Goal: Information Seeking & Learning: Find specific fact

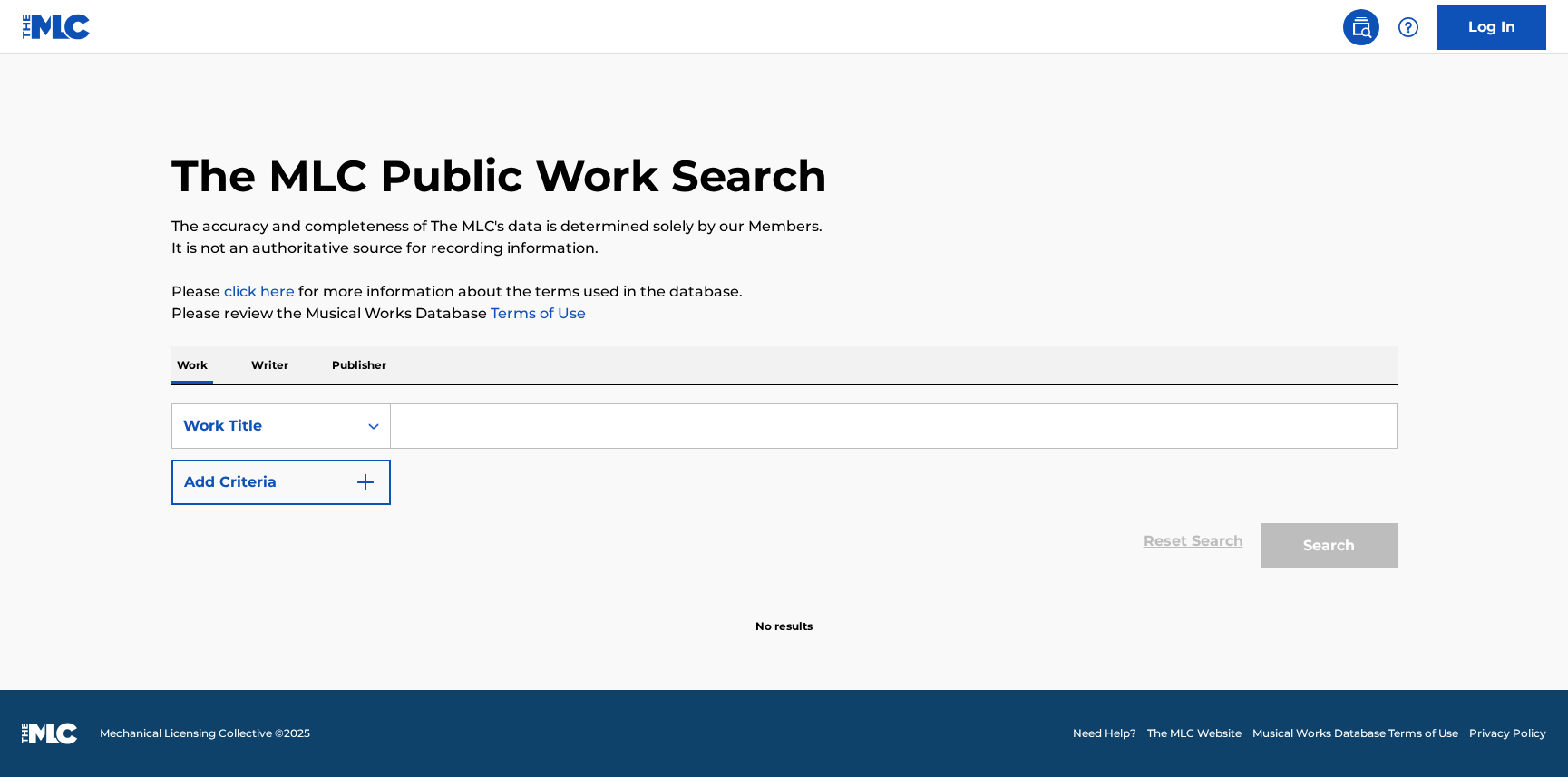
click at [447, 431] on input "Search Form" at bounding box center [894, 426] width 1006 height 43
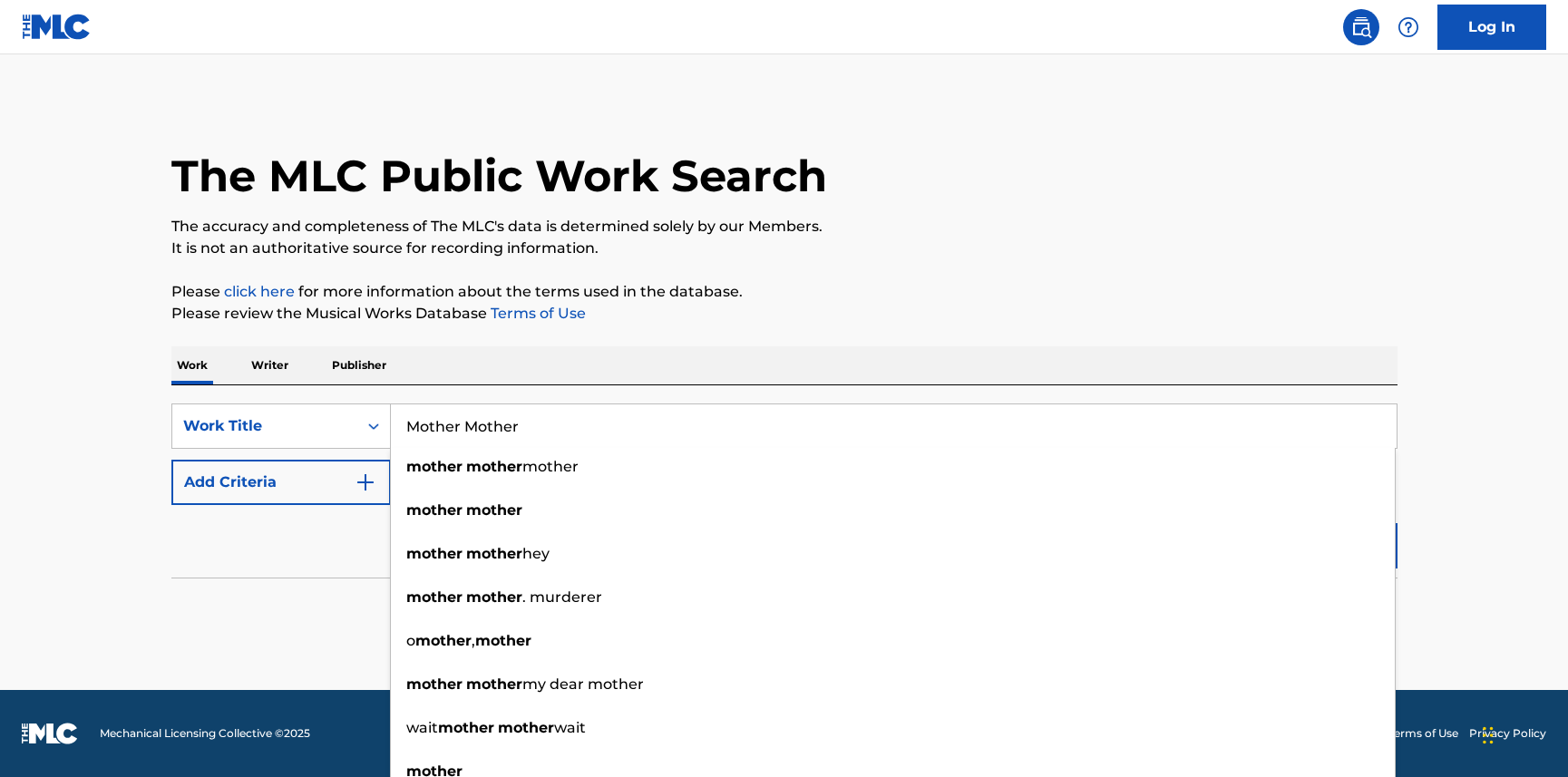
type input "Mother Mother"
click at [300, 547] on div "Reset Search Search" at bounding box center [784, 541] width 1226 height 73
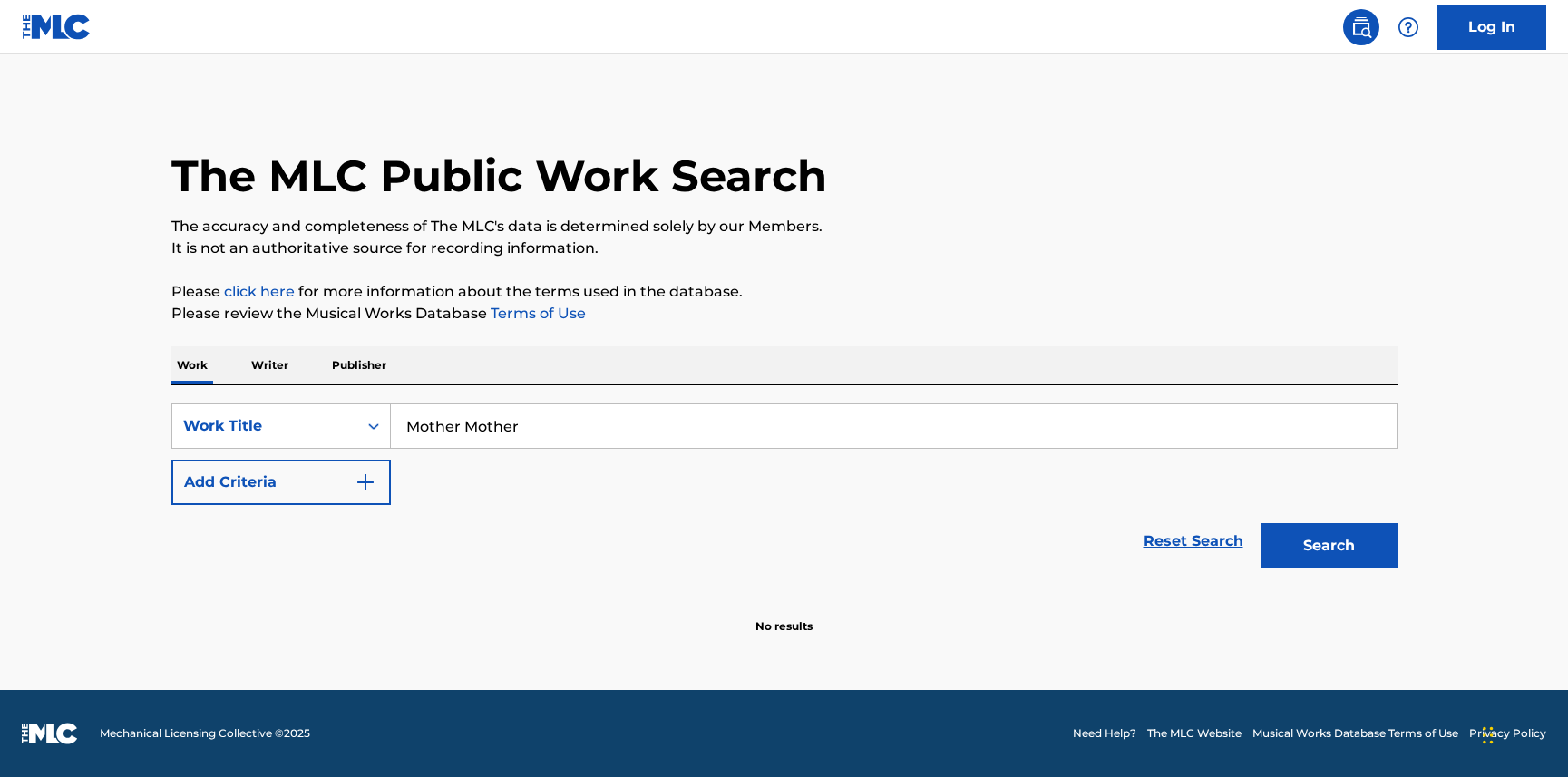
click at [369, 488] on img "Search Form" at bounding box center [365, 482] width 22 height 22
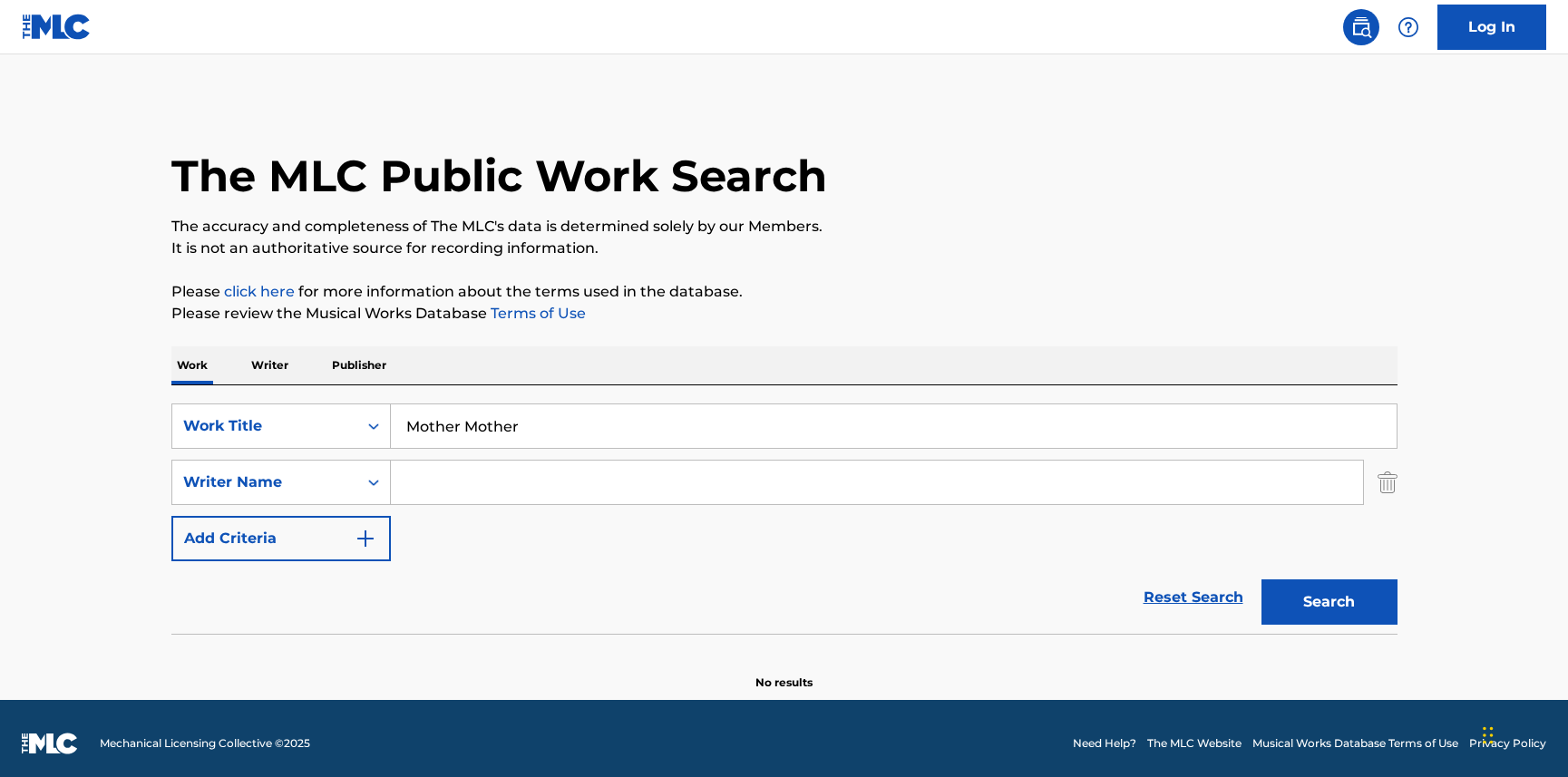
click at [425, 477] on input "Search Form" at bounding box center [877, 482] width 973 height 43
paste input "[PERSON_NAME]"
type input "[PERSON_NAME]"
click at [1337, 590] on button "Search" at bounding box center [1329, 602] width 136 height 45
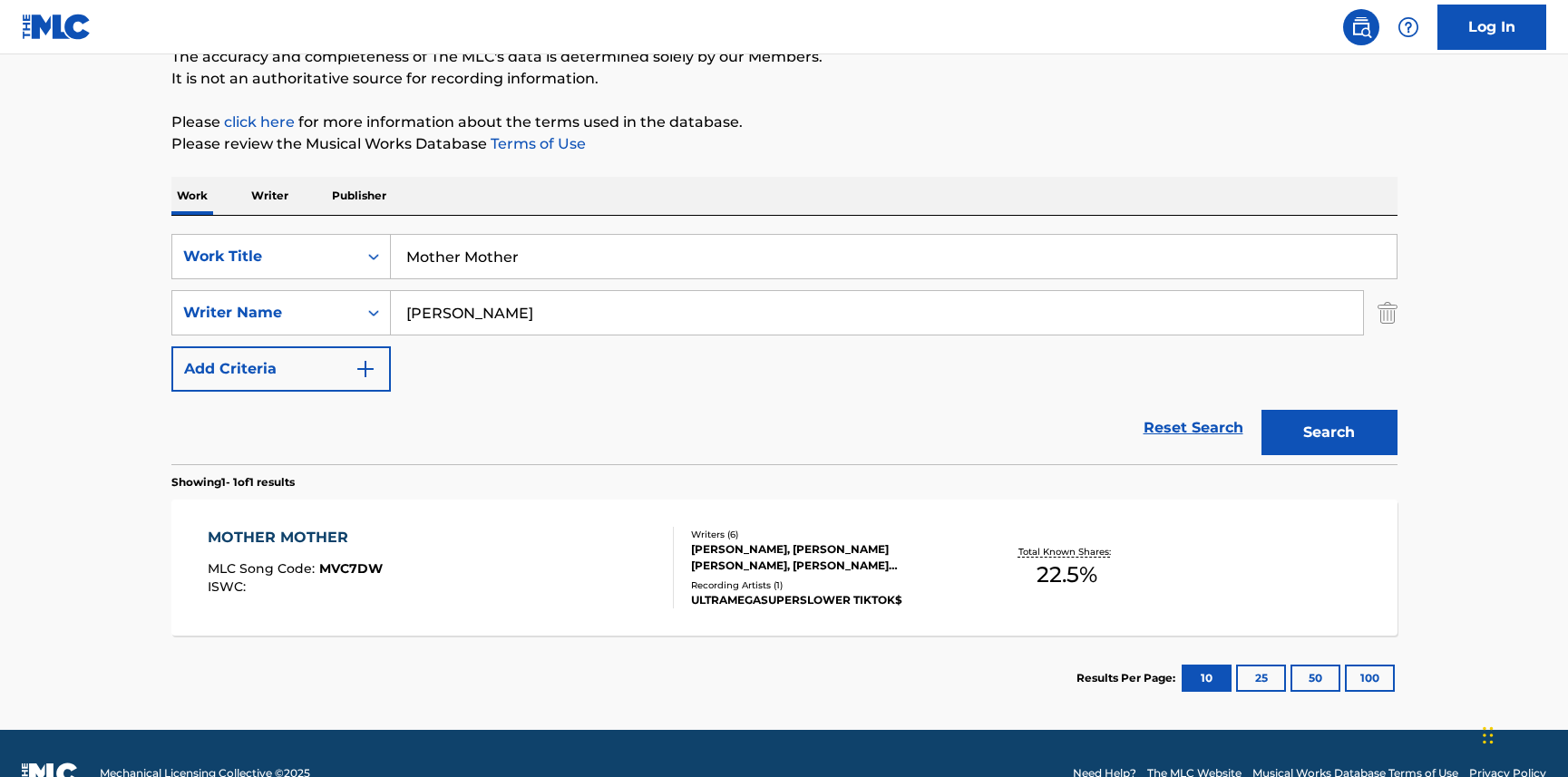
scroll to position [209, 0]
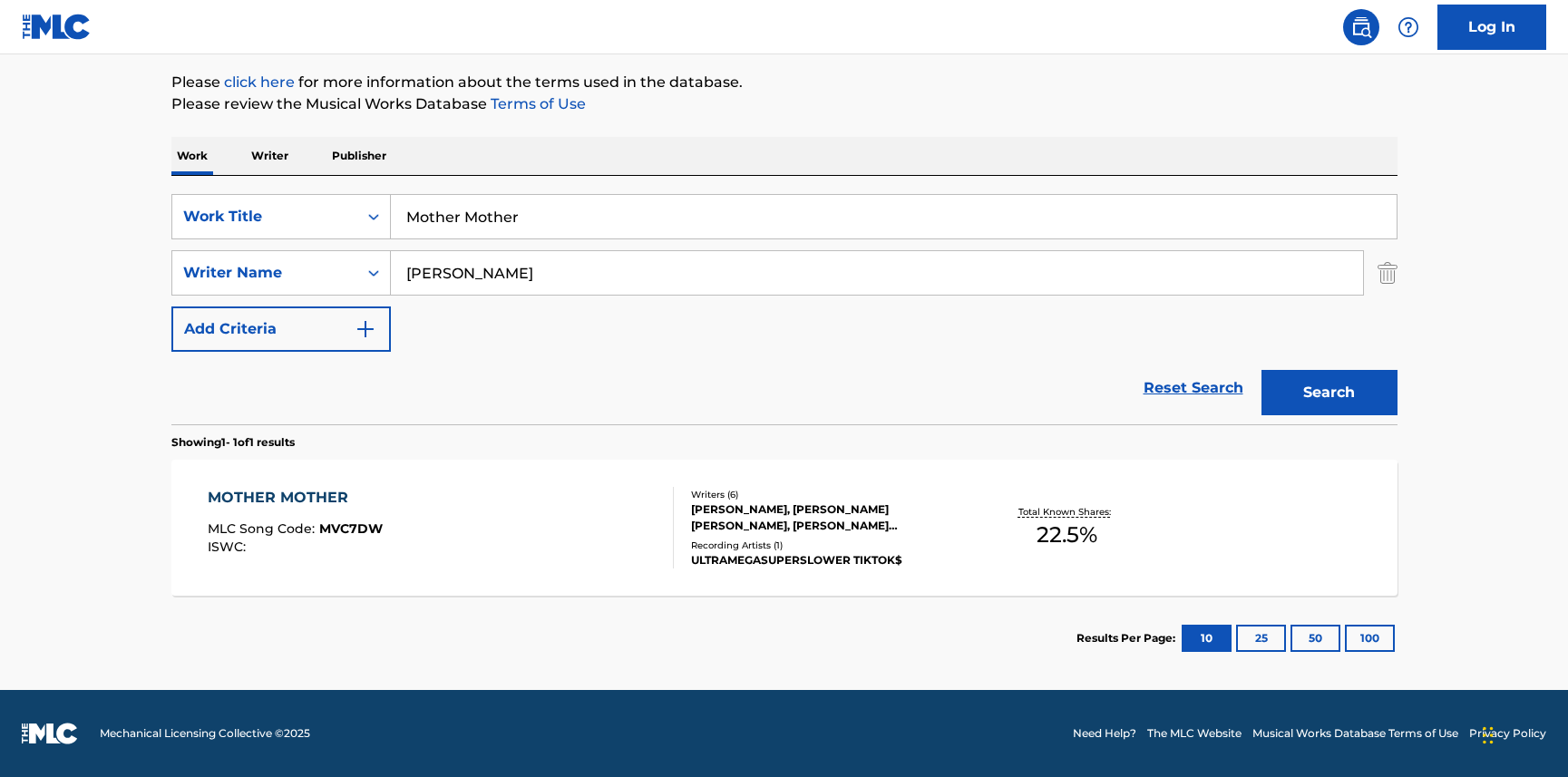
click at [275, 497] on div "MOTHER MOTHER" at bounding box center [295, 498] width 175 height 22
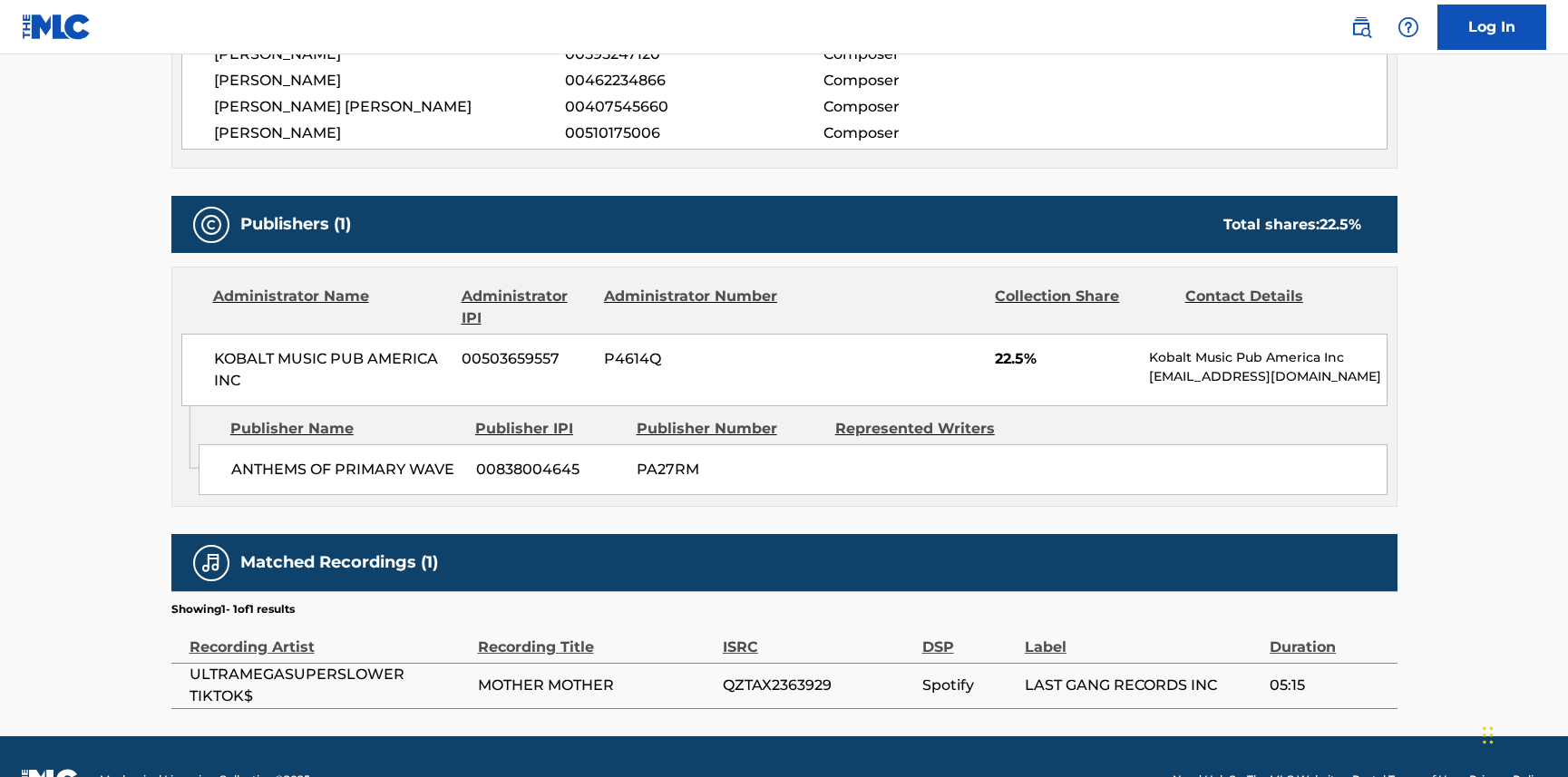
scroll to position [815, 0]
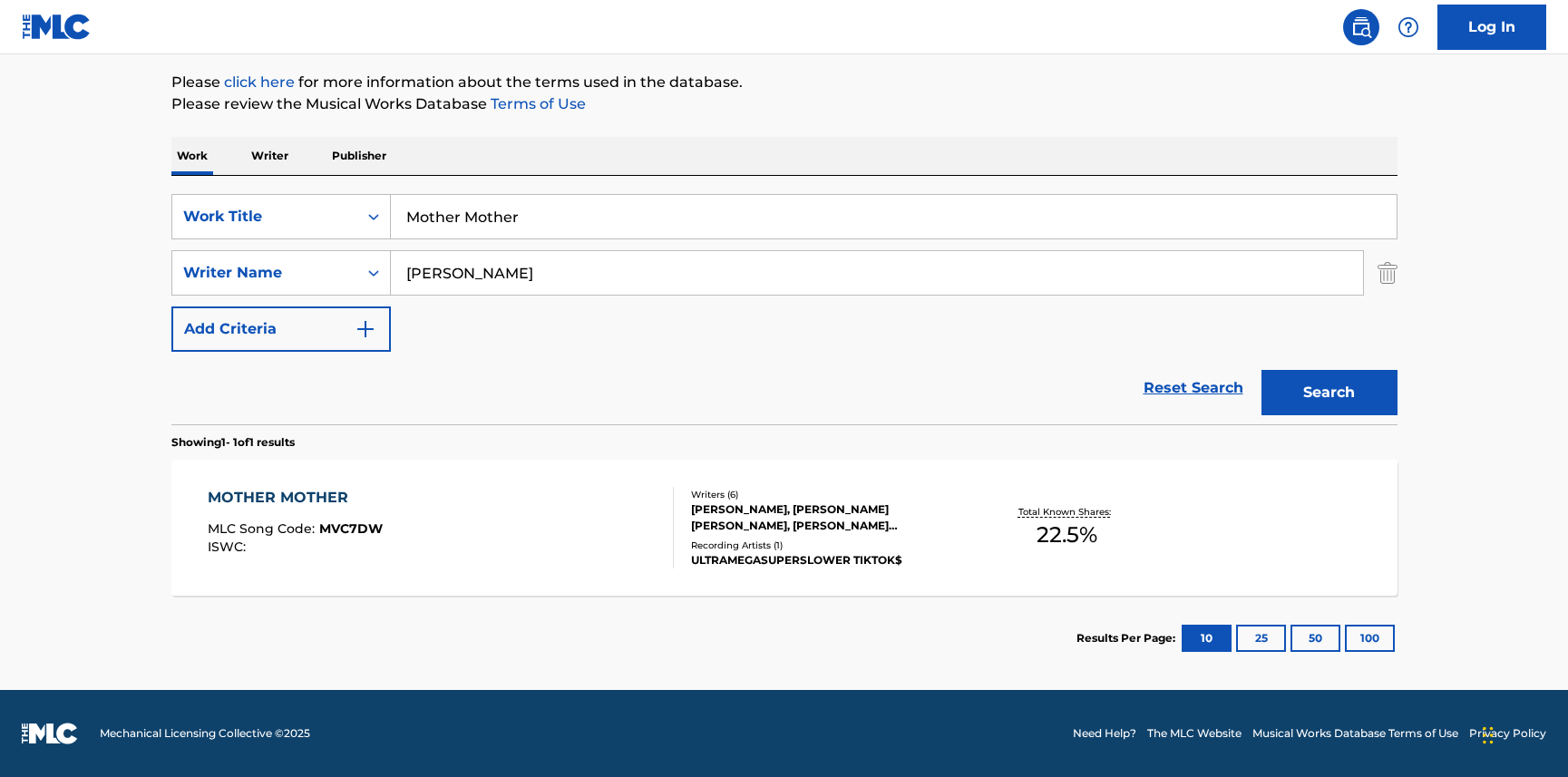
scroll to position [209, 0]
drag, startPoint x: 552, startPoint y: 278, endPoint x: 344, endPoint y: 250, distance: 209.9
click at [344, 250] on div "SearchWithCriteria8f4878b9-d8a6-4ff3-9581-19d04f3adc5d Work Title Mother Mother…" at bounding box center [784, 273] width 1226 height 158
